Goal: Task Accomplishment & Management: Manage account settings

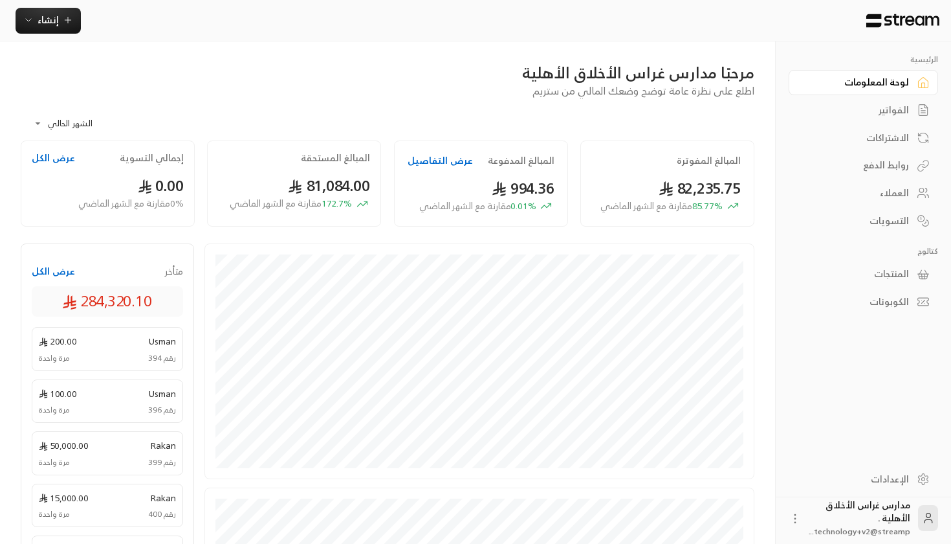
click at [861, 184] on link "العملاء" at bounding box center [863, 193] width 149 height 25
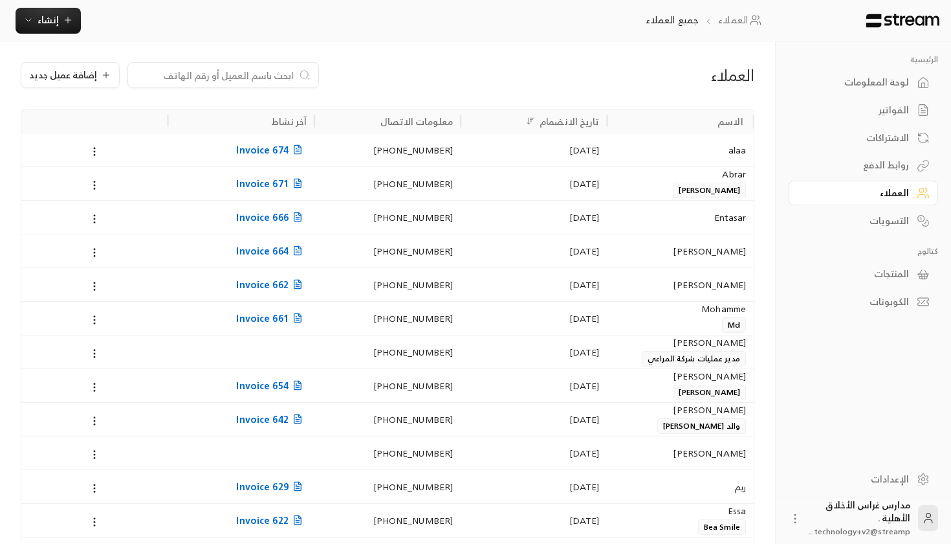
click at [266, 78] on input at bounding box center [215, 75] width 158 height 14
type input "966596995502"
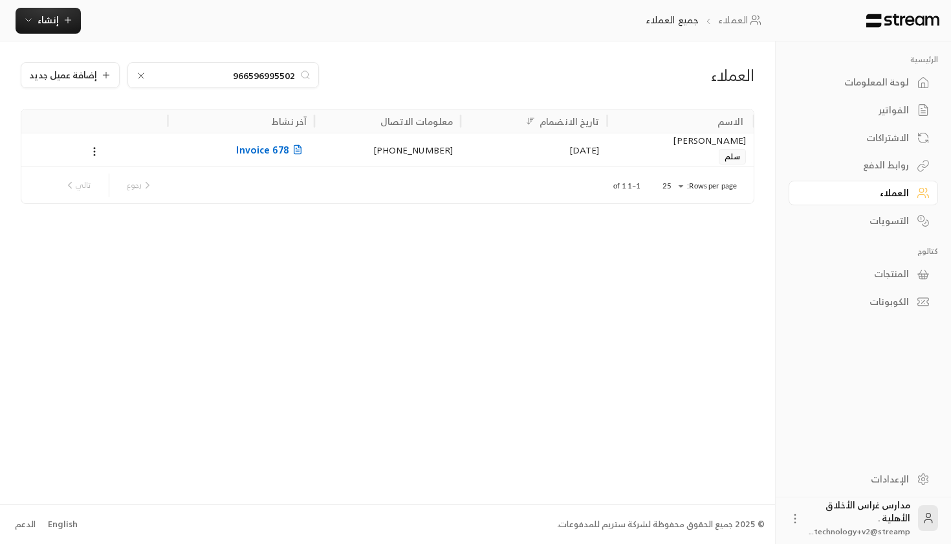
click at [366, 155] on div "[PHONE_NUMBER]" at bounding box center [387, 149] width 131 height 33
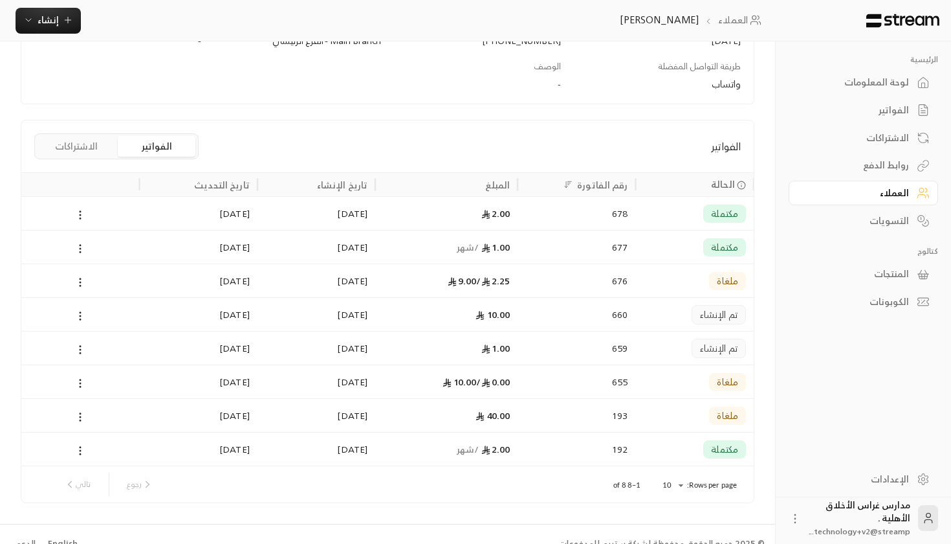
scroll to position [232, 0]
click at [82, 214] on icon at bounding box center [80, 214] width 12 height 12
click at [342, 218] on div at bounding box center [475, 272] width 951 height 544
click at [221, 206] on div "[DATE]" at bounding box center [198, 212] width 102 height 33
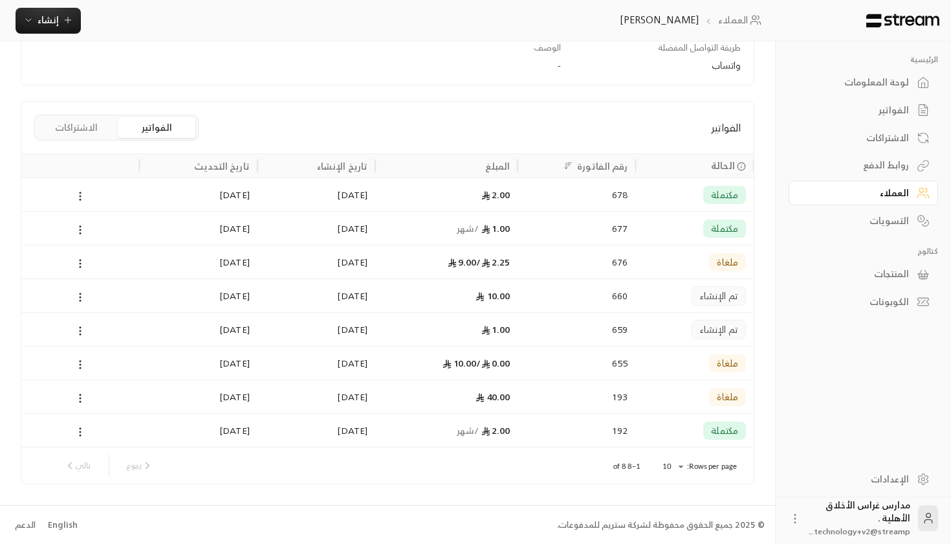
scroll to position [250, 0]
click at [323, 305] on div "[DATE]" at bounding box center [316, 296] width 102 height 33
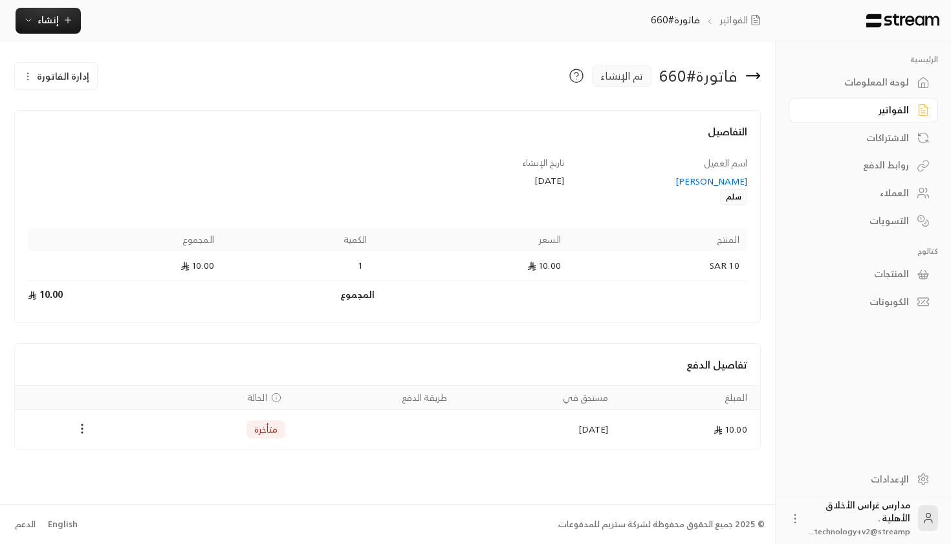
click at [85, 430] on icon "Payments" at bounding box center [82, 428] width 13 height 13
click at [103, 459] on li "تغيير الحالة الى مدفوعة" at bounding box center [128, 461] width 94 height 23
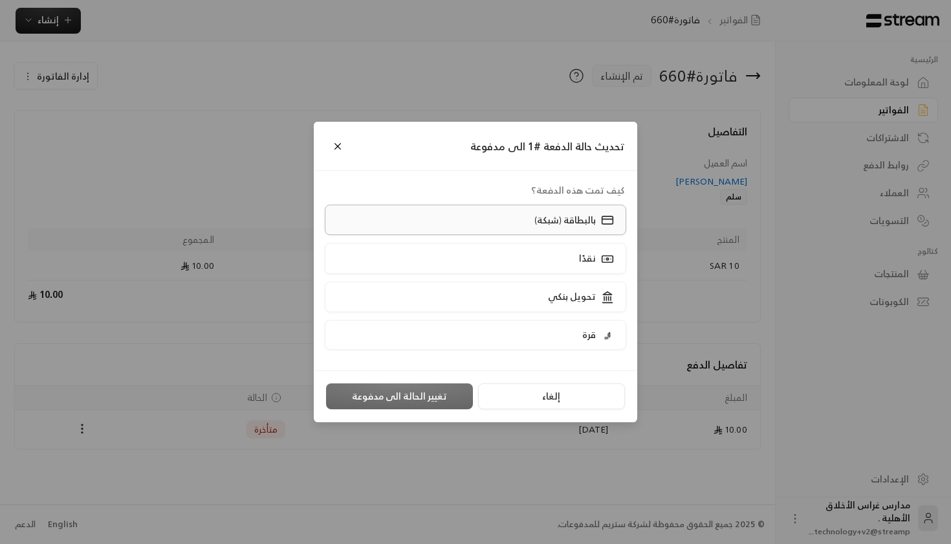
click at [446, 217] on label "بالبطاقة (شبكة)" at bounding box center [476, 219] width 302 height 30
click at [410, 385] on button "تغيير الحالة الى مدفوعة" at bounding box center [399, 396] width 147 height 26
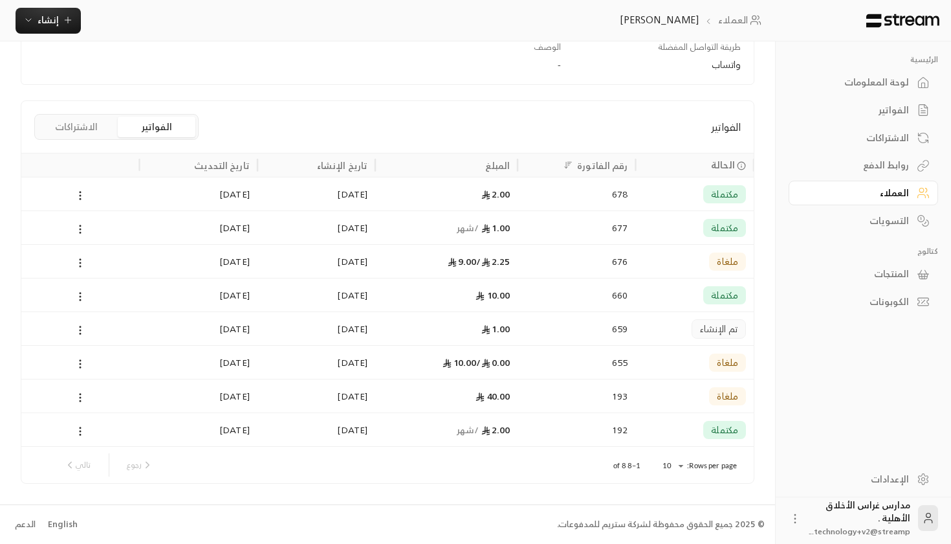
scroll to position [250, 0]
click at [83, 432] on icon at bounding box center [80, 432] width 12 height 12
click at [83, 296] on div at bounding box center [475, 272] width 951 height 544
click at [81, 428] on circle at bounding box center [80, 428] width 1 height 1
click at [237, 440] on div at bounding box center [475, 272] width 951 height 544
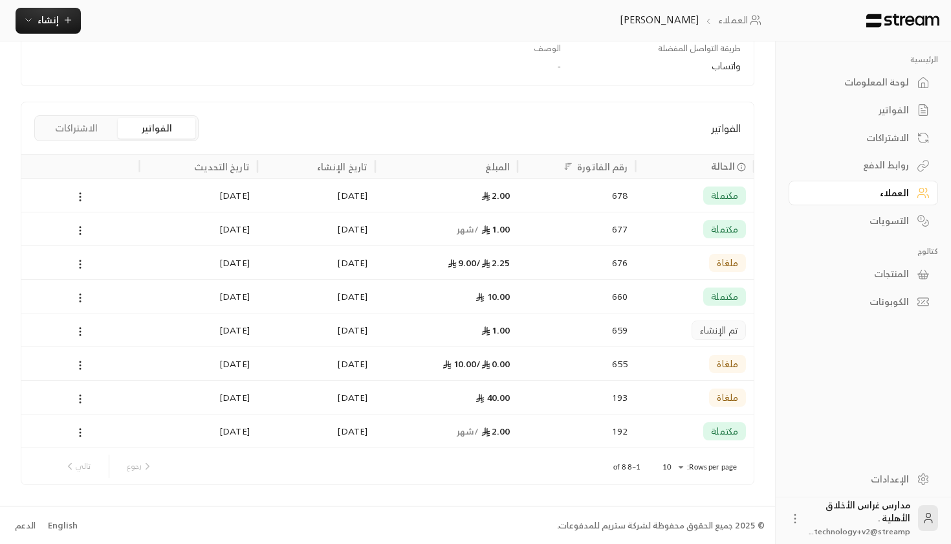
click at [236, 437] on div "[DATE]" at bounding box center [198, 430] width 102 height 33
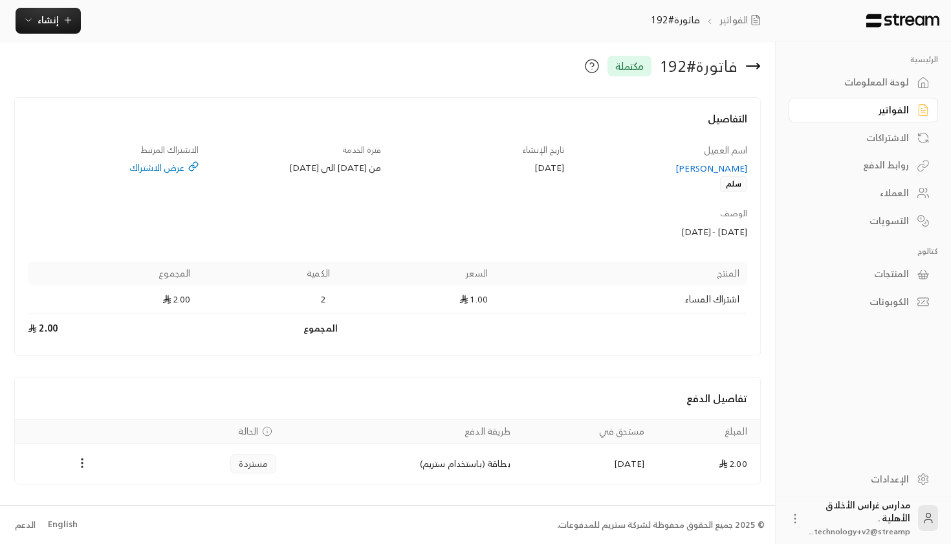
scroll to position [6, 0]
click at [758, 69] on icon at bounding box center [753, 67] width 16 height 16
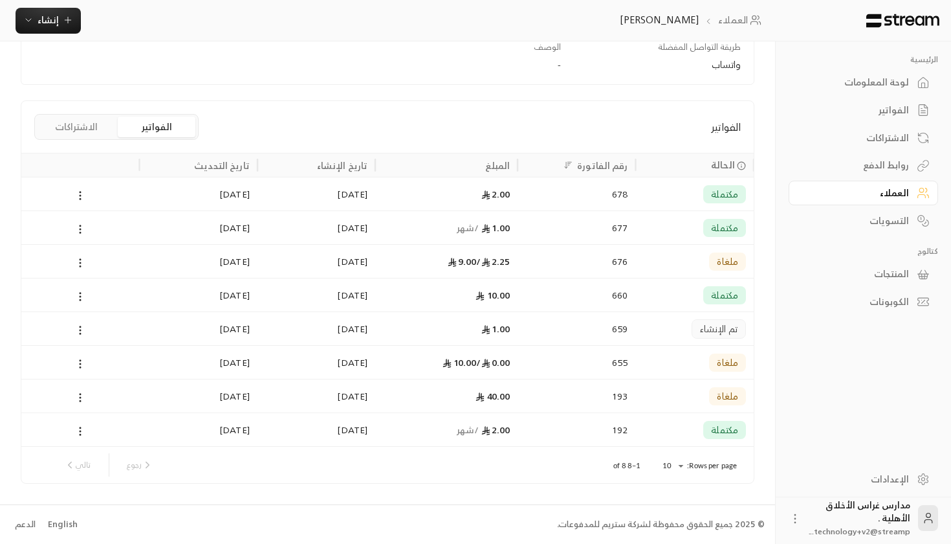
scroll to position [250, 0]
click at [77, 427] on icon at bounding box center [80, 432] width 12 height 12
click at [449, 417] on div at bounding box center [475, 272] width 951 height 544
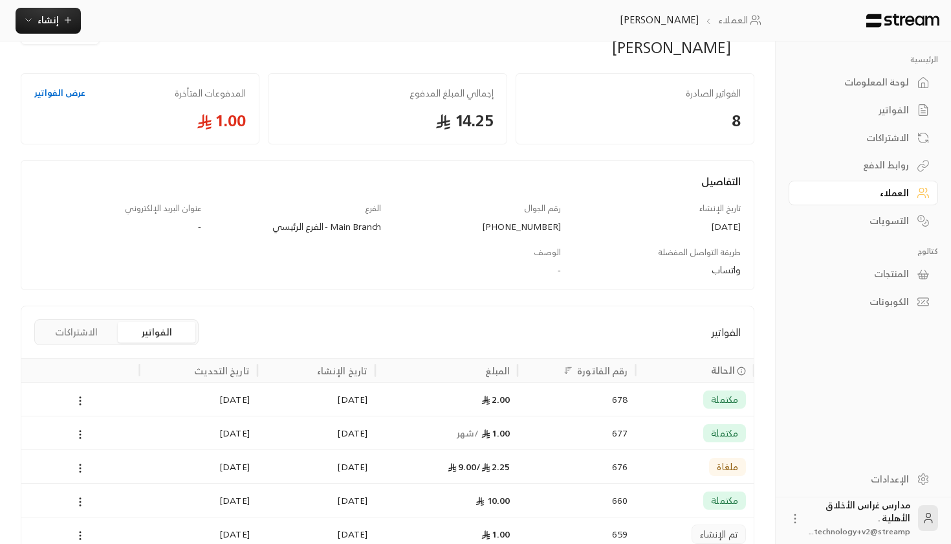
scroll to position [45, 0]
click at [103, 329] on button "الاشتراكات" at bounding box center [77, 332] width 78 height 21
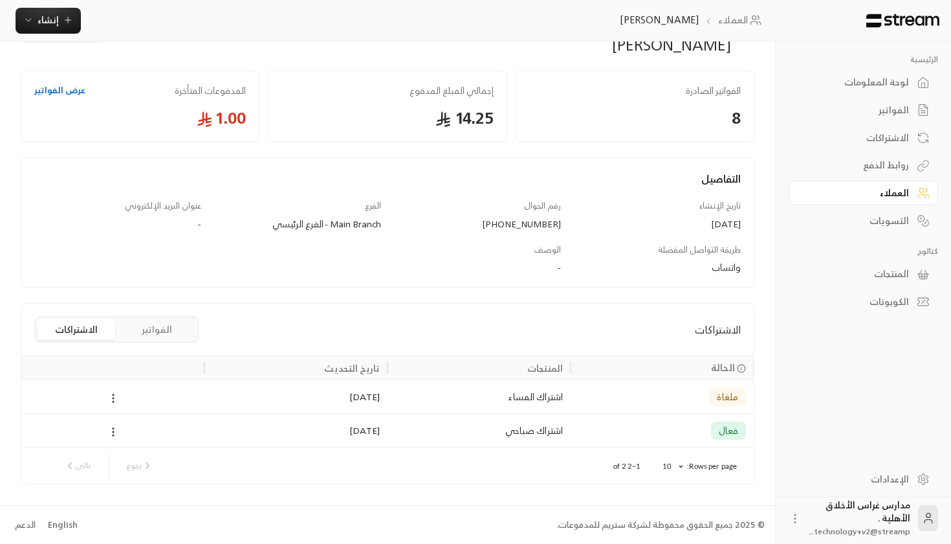
scroll to position [48, 0]
click at [116, 428] on icon at bounding box center [113, 432] width 12 height 12
click at [135, 466] on link "عرض" at bounding box center [127, 465] width 32 height 23
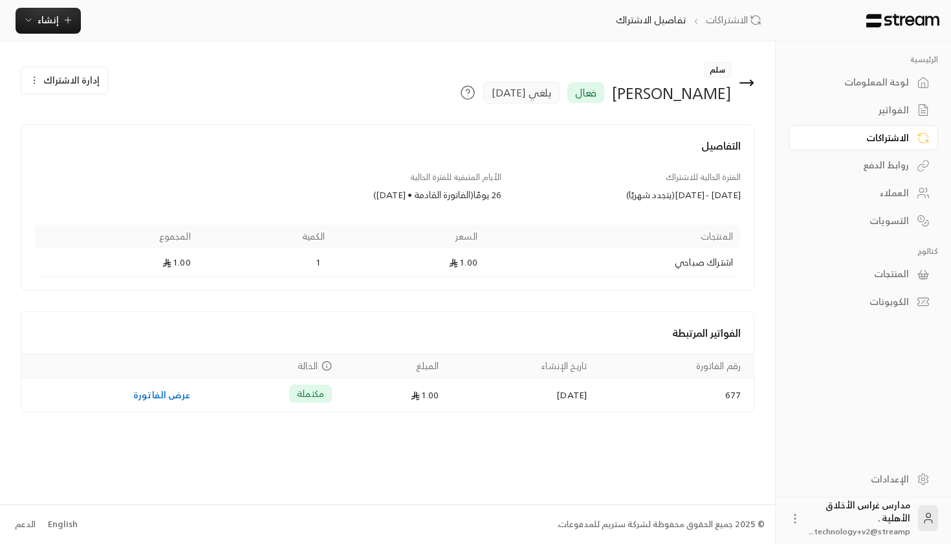
click at [71, 67] on div "إدارة الاشتراك" at bounding box center [64, 80] width 87 height 27
click at [71, 75] on span "إدارة الاشتراك" at bounding box center [71, 80] width 56 height 16
click at [716, 98] on div "[PERSON_NAME]" at bounding box center [671, 93] width 119 height 21
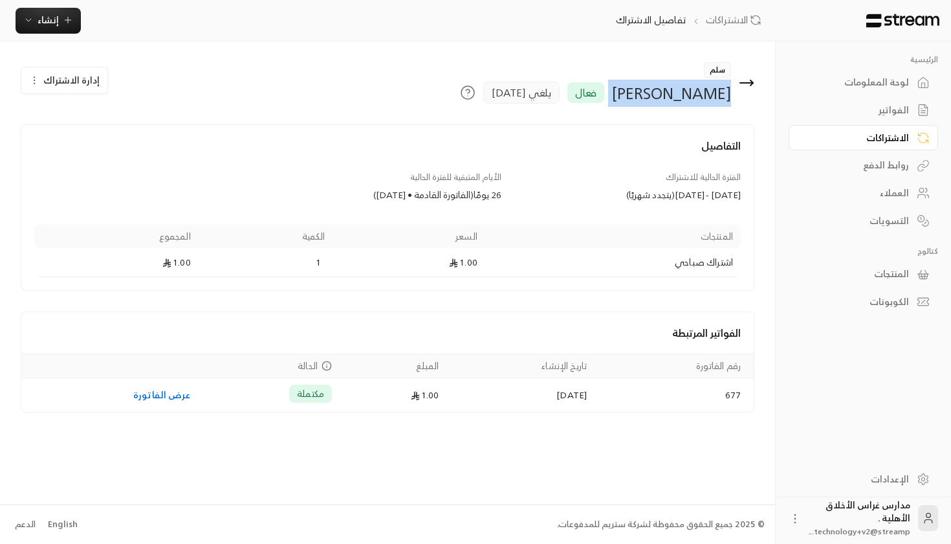
click at [716, 98] on div "[PERSON_NAME]" at bounding box center [671, 93] width 119 height 21
click at [690, 119] on div "سلم [PERSON_NAME] فعال يلغي [DATE] إدارة الاشتراك تعديل الاشتراك تراجع عن إلغاء…" at bounding box center [387, 93] width 747 height 62
click at [97, 91] on button "إدارة الاشتراك" at bounding box center [64, 80] width 86 height 26
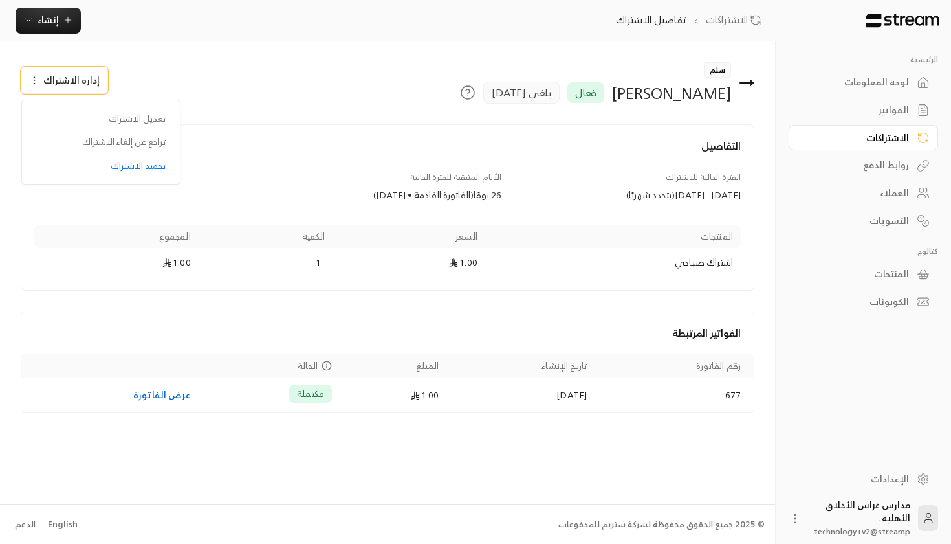
click at [334, 116] on div "سلم [PERSON_NAME] فعال يلغي [DATE] إدارة الاشتراك تعديل الاشتراك تراجع عن إلغاء…" at bounding box center [387, 93] width 747 height 62
click at [554, 132] on div "التفاصيل الفترة الحالية للاشتراك [DATE] - [DATE] ( يتجدد شهريًا ) الأيام المتبق…" at bounding box center [388, 207] width 734 height 166
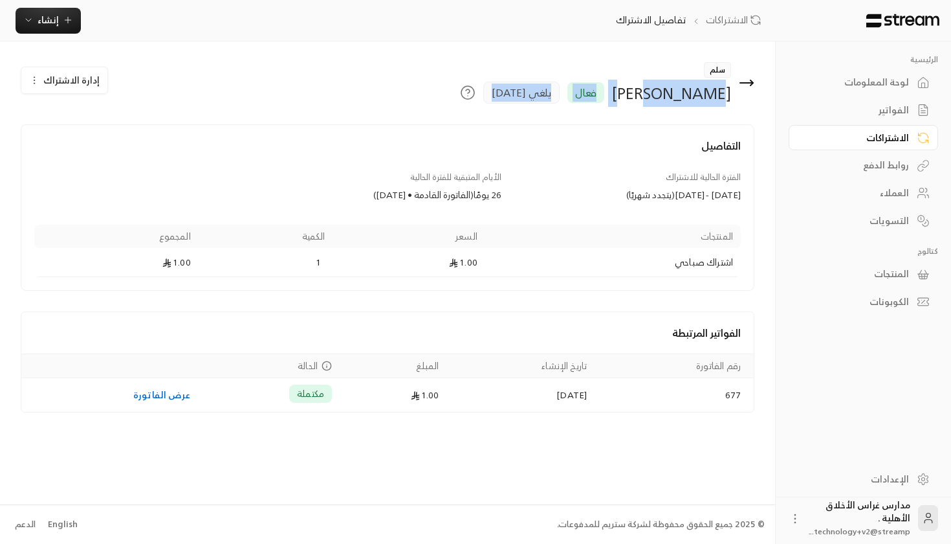
drag, startPoint x: 568, startPoint y: 96, endPoint x: 693, endPoint y: 103, distance: 125.1
click at [693, 104] on div "سلم [PERSON_NAME] فعال يلغي [DATE] إدارة الاشتراك تعديل الاشتراك تراجع عن إلغاء…" at bounding box center [387, 93] width 747 height 62
click at [693, 103] on div "سلم [PERSON_NAME] فعال يلغي [DATE]" at bounding box center [512, 82] width 498 height 41
click at [749, 82] on icon at bounding box center [747, 83] width 16 height 16
